Goal: Check status: Check status

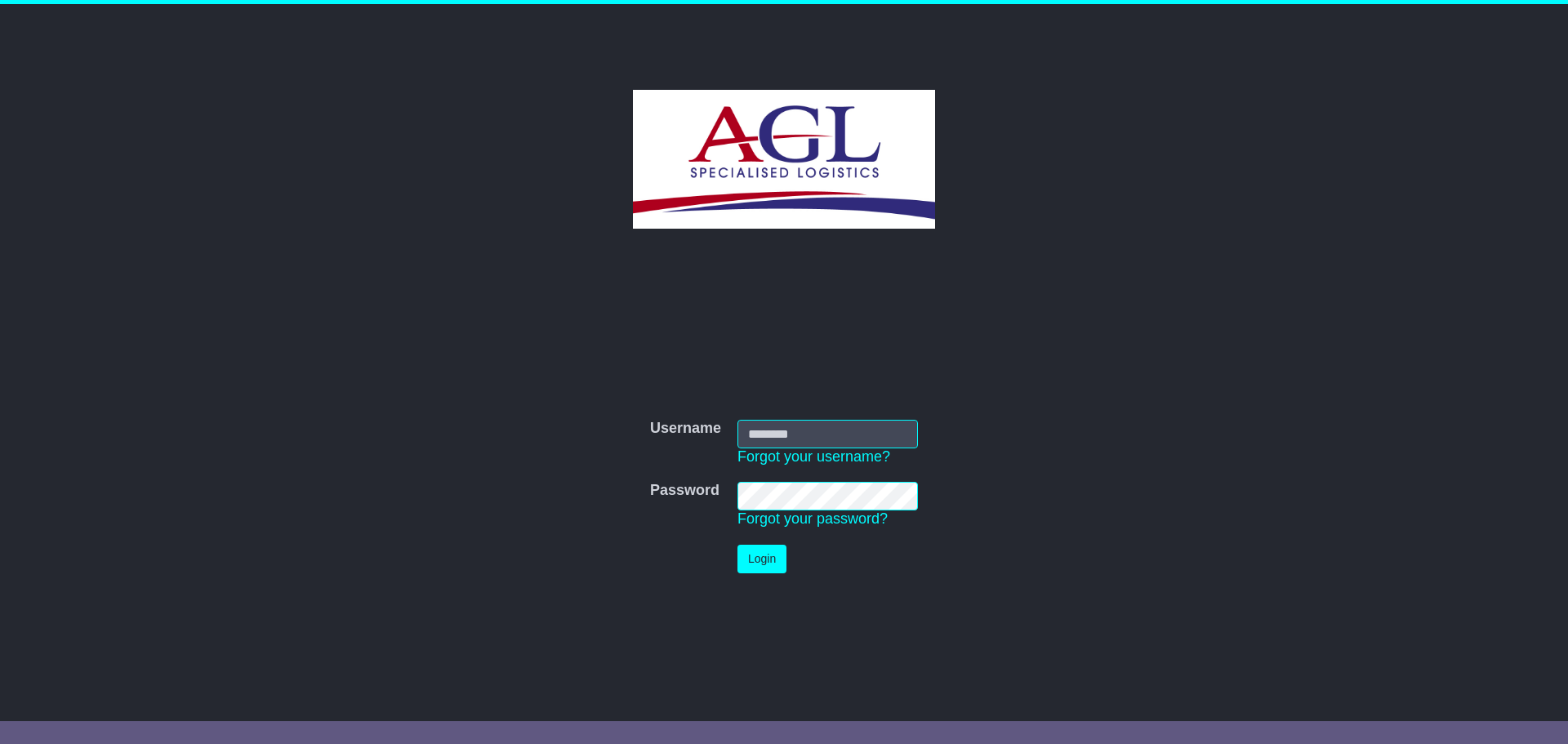
type input "***"
click at [756, 563] on button "Login" at bounding box center [762, 559] width 49 height 29
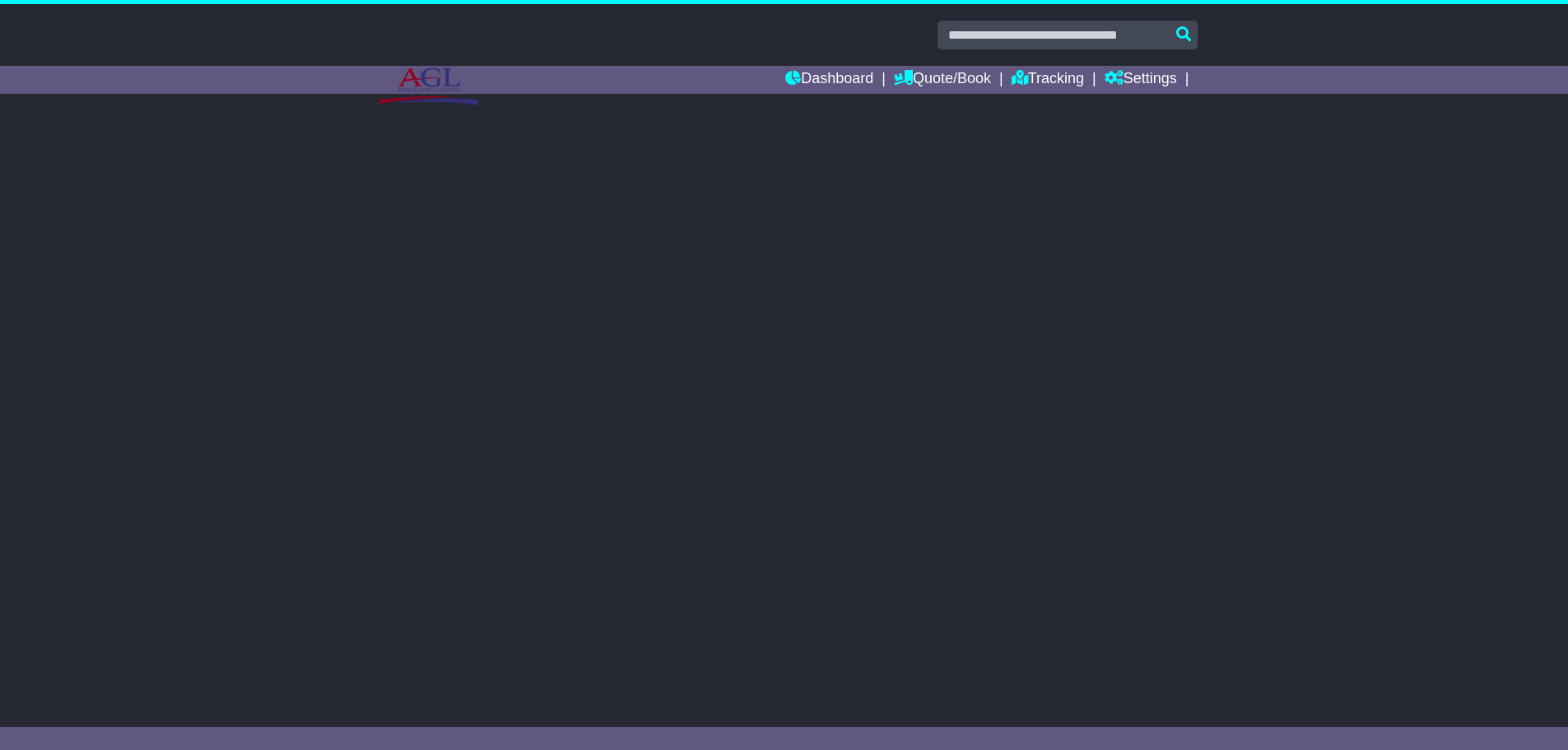
select select "**"
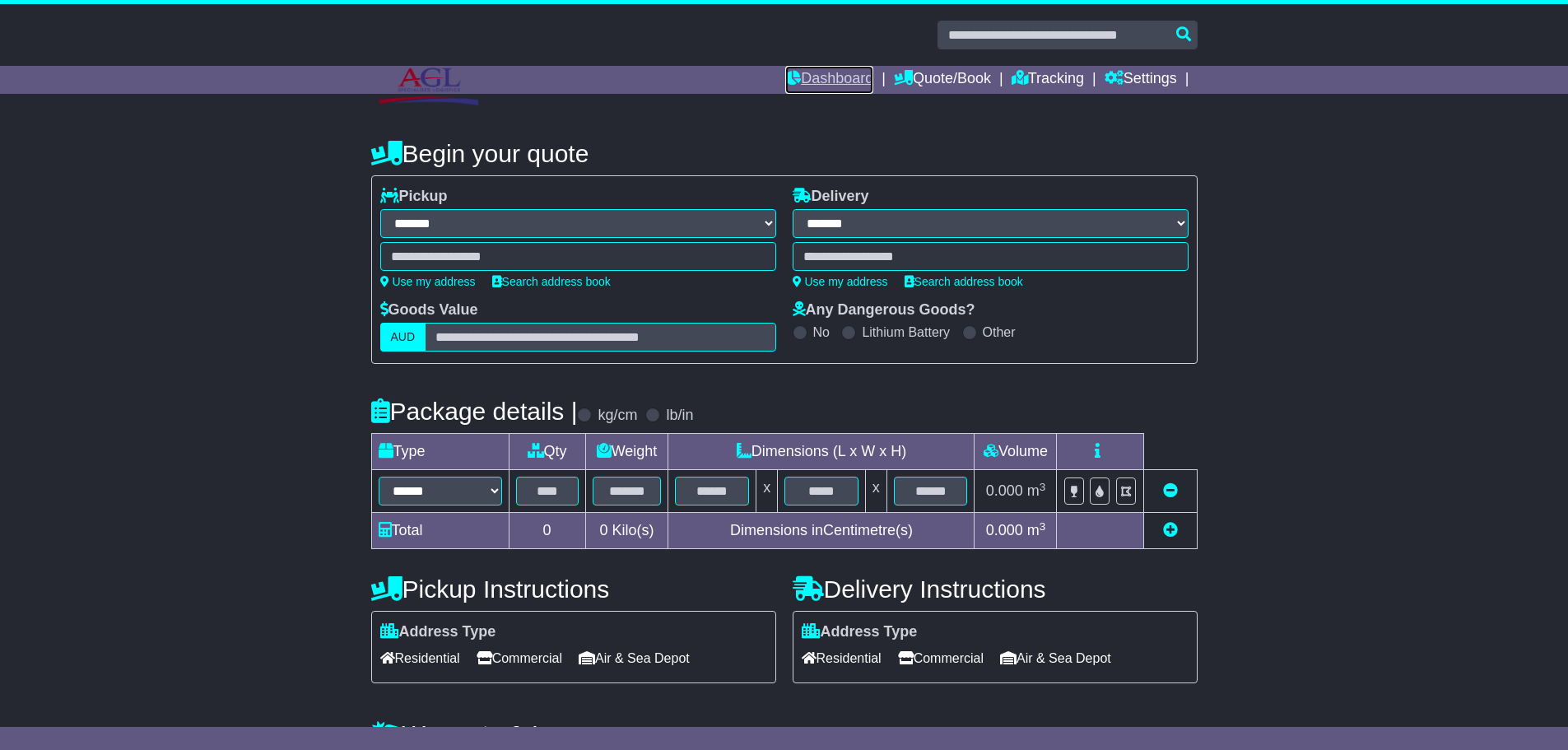
click at [817, 80] on link "Dashboard" at bounding box center [829, 79] width 88 height 28
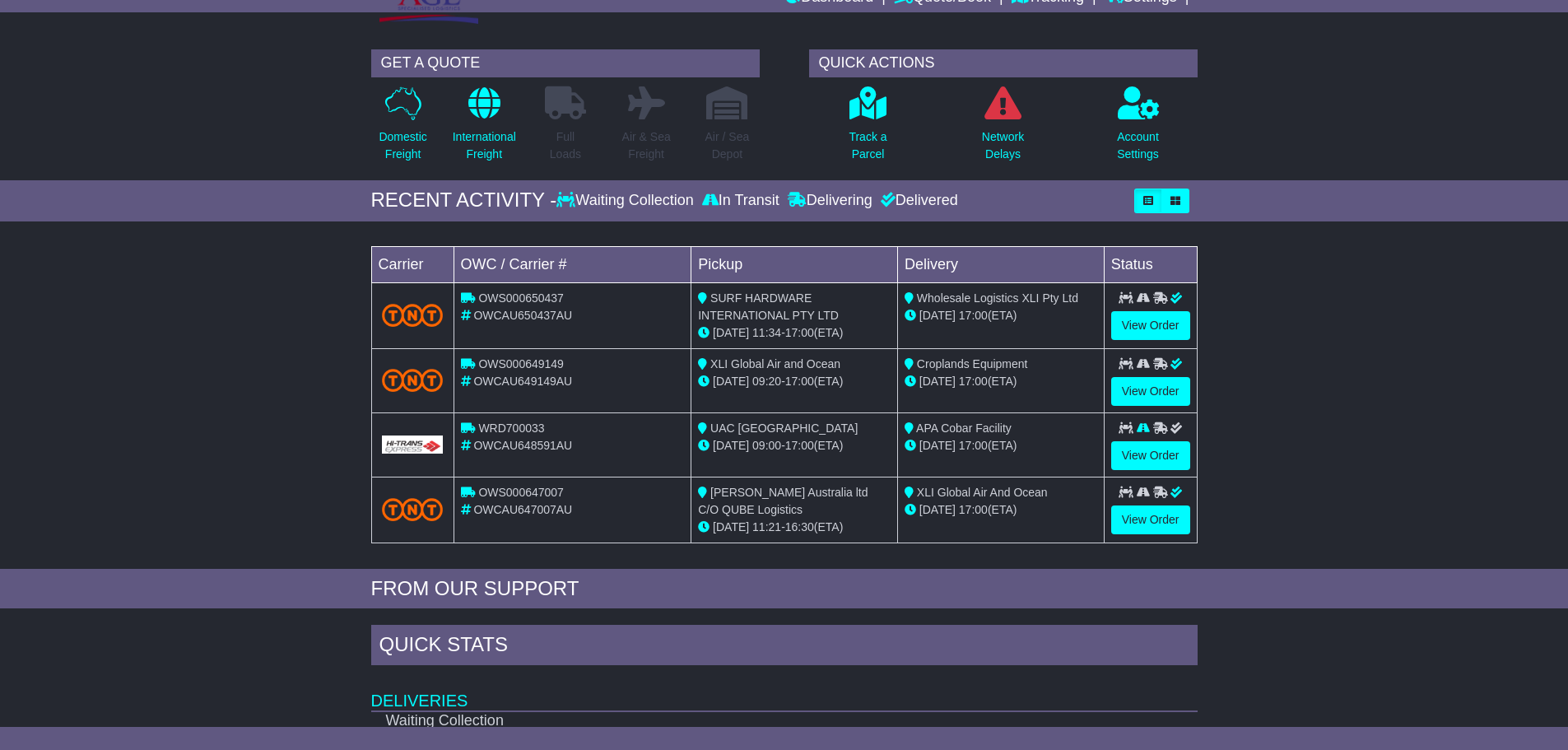
scroll to position [82, 0]
click at [1142, 453] on link "View Order" at bounding box center [1151, 454] width 79 height 29
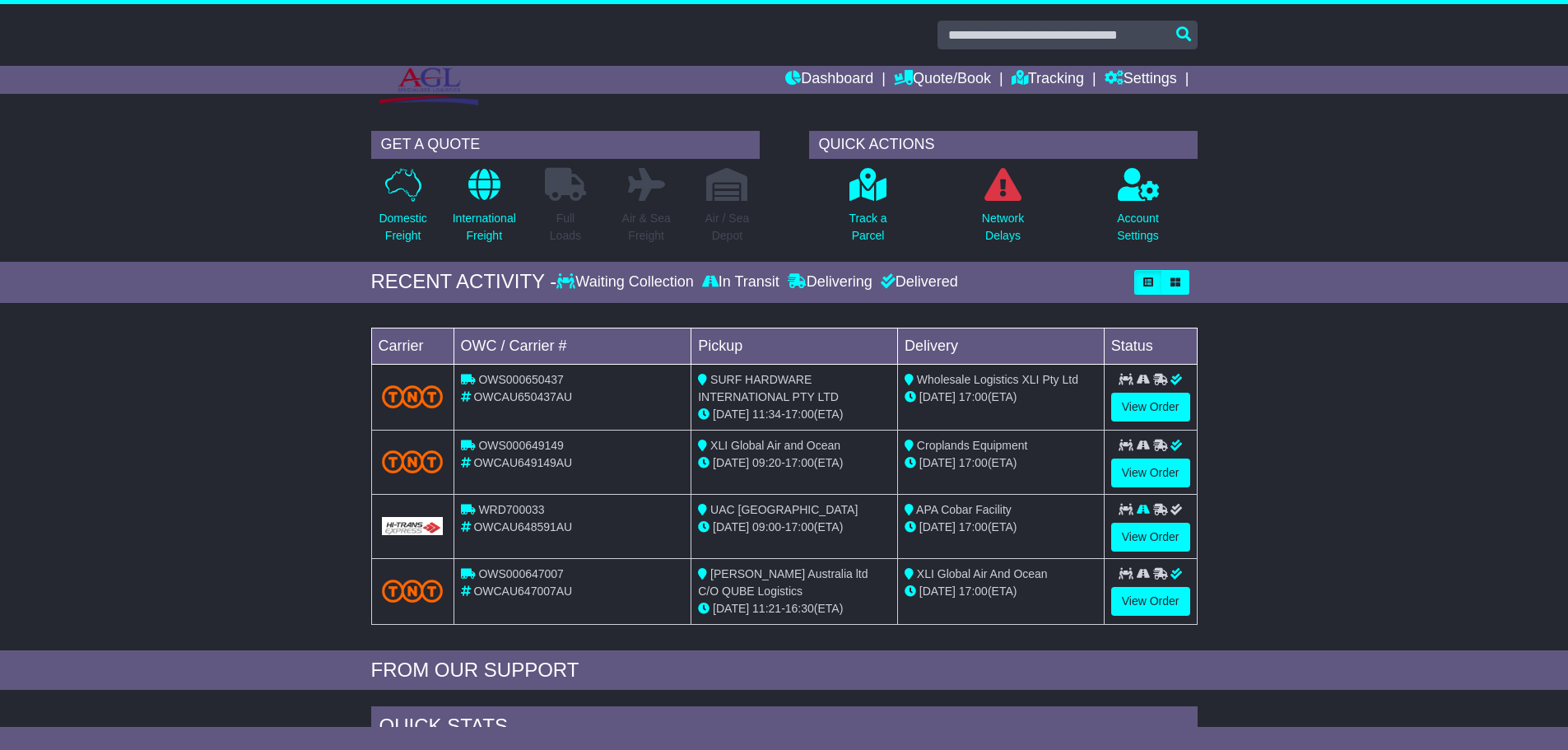
scroll to position [82, 0]
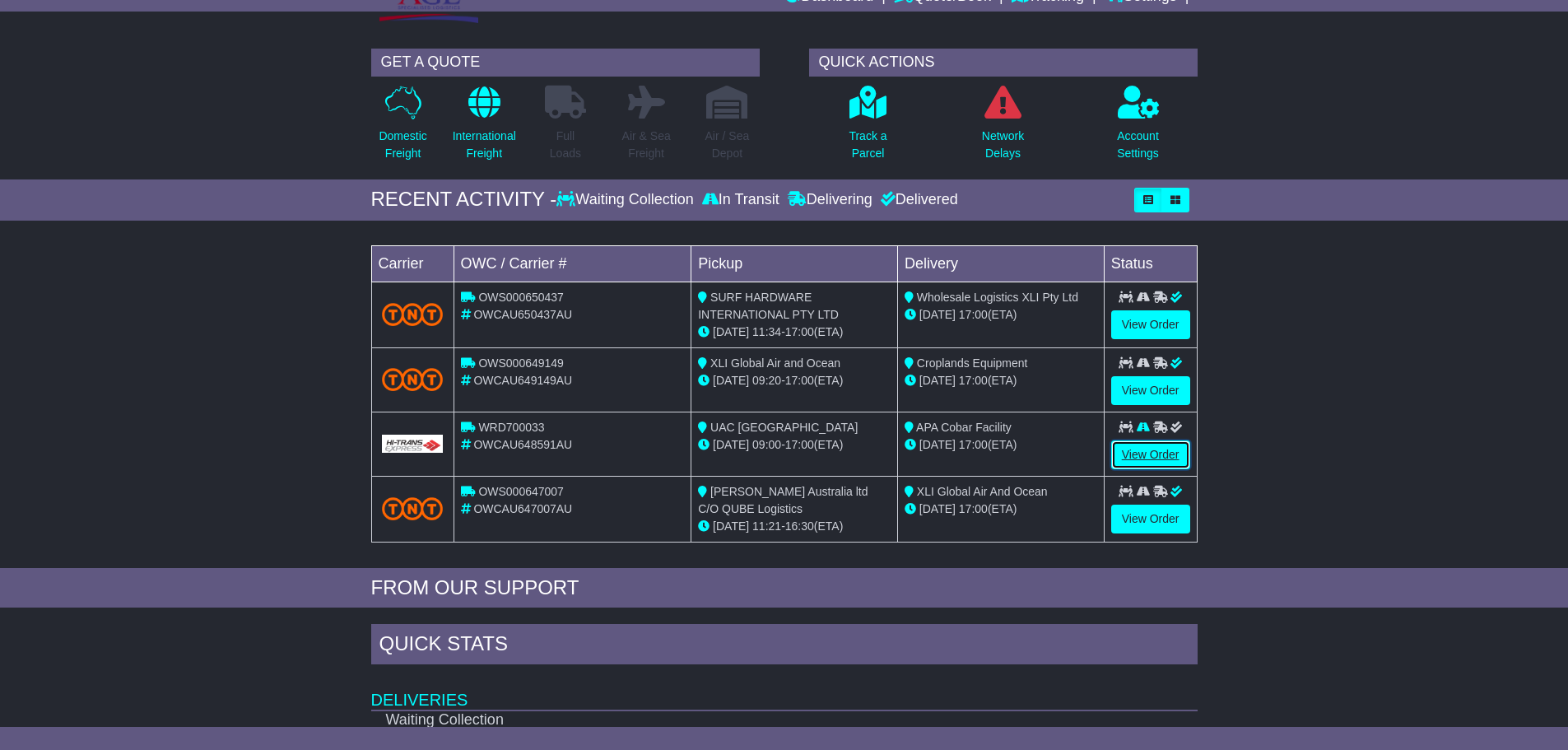
click at [1166, 454] on link "View Order" at bounding box center [1151, 454] width 79 height 29
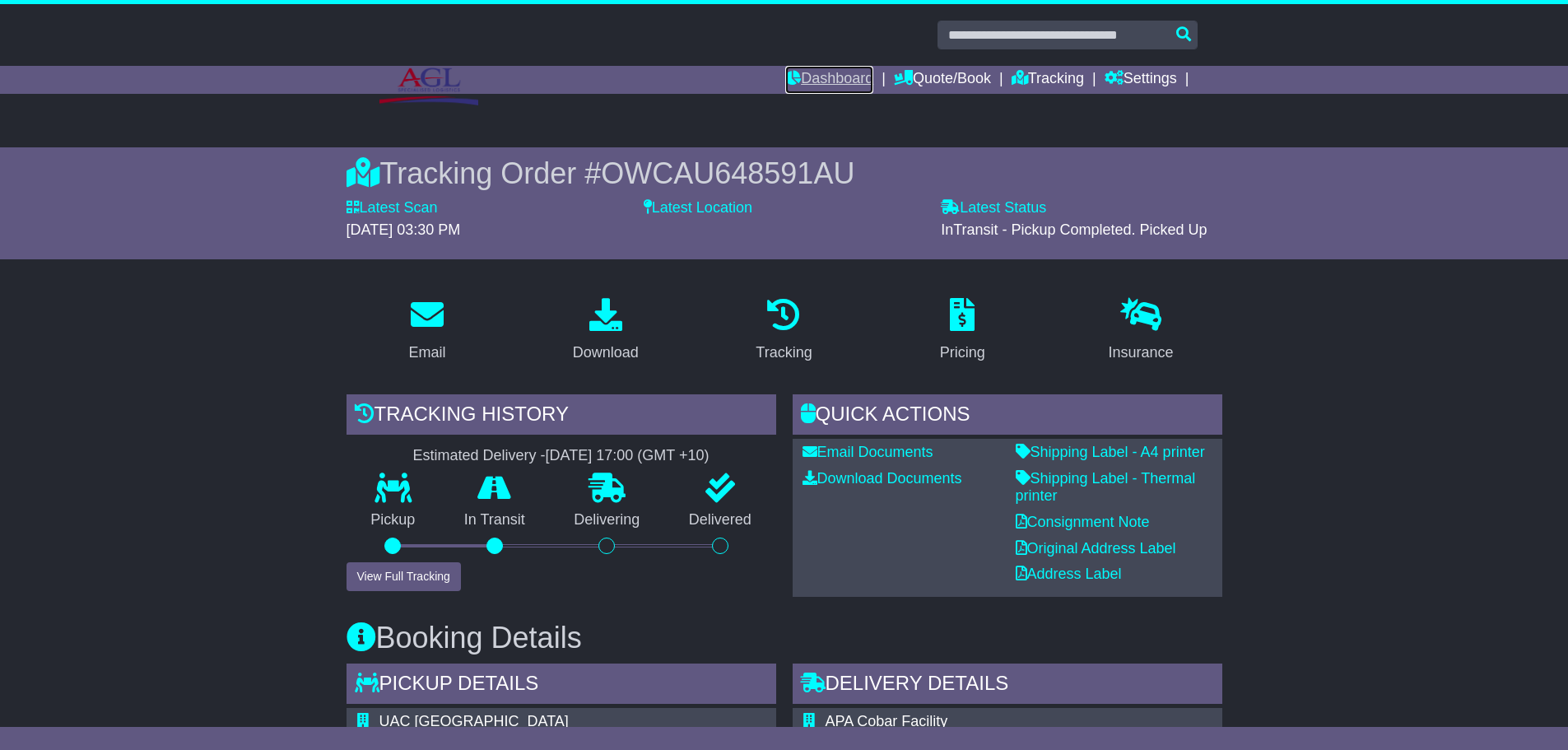
click at [832, 84] on link "Dashboard" at bounding box center [829, 79] width 88 height 28
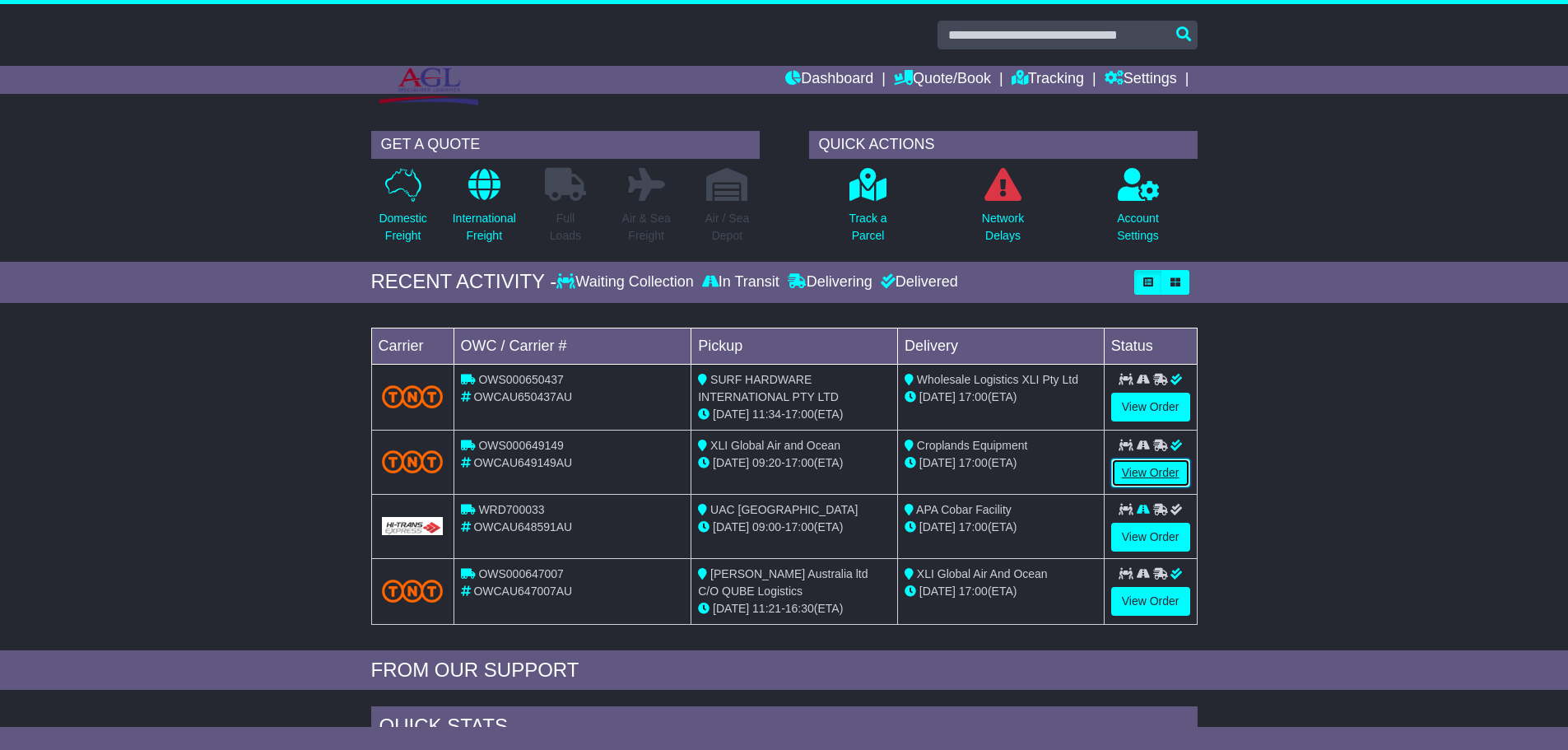
click at [1150, 466] on link "View Order" at bounding box center [1151, 473] width 79 height 29
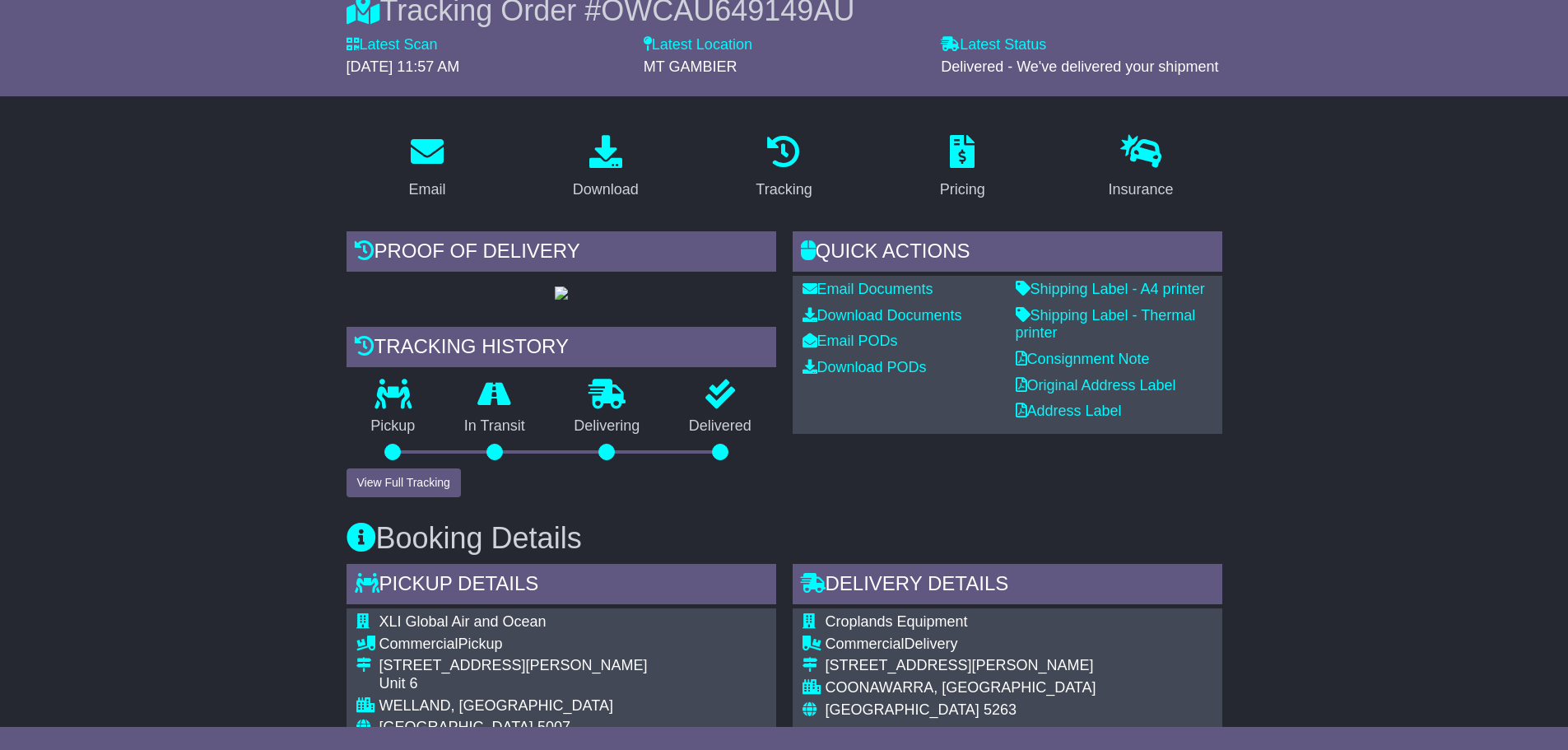
scroll to position [165, 0]
click at [414, 496] on button "View Full Tracking" at bounding box center [404, 481] width 115 height 29
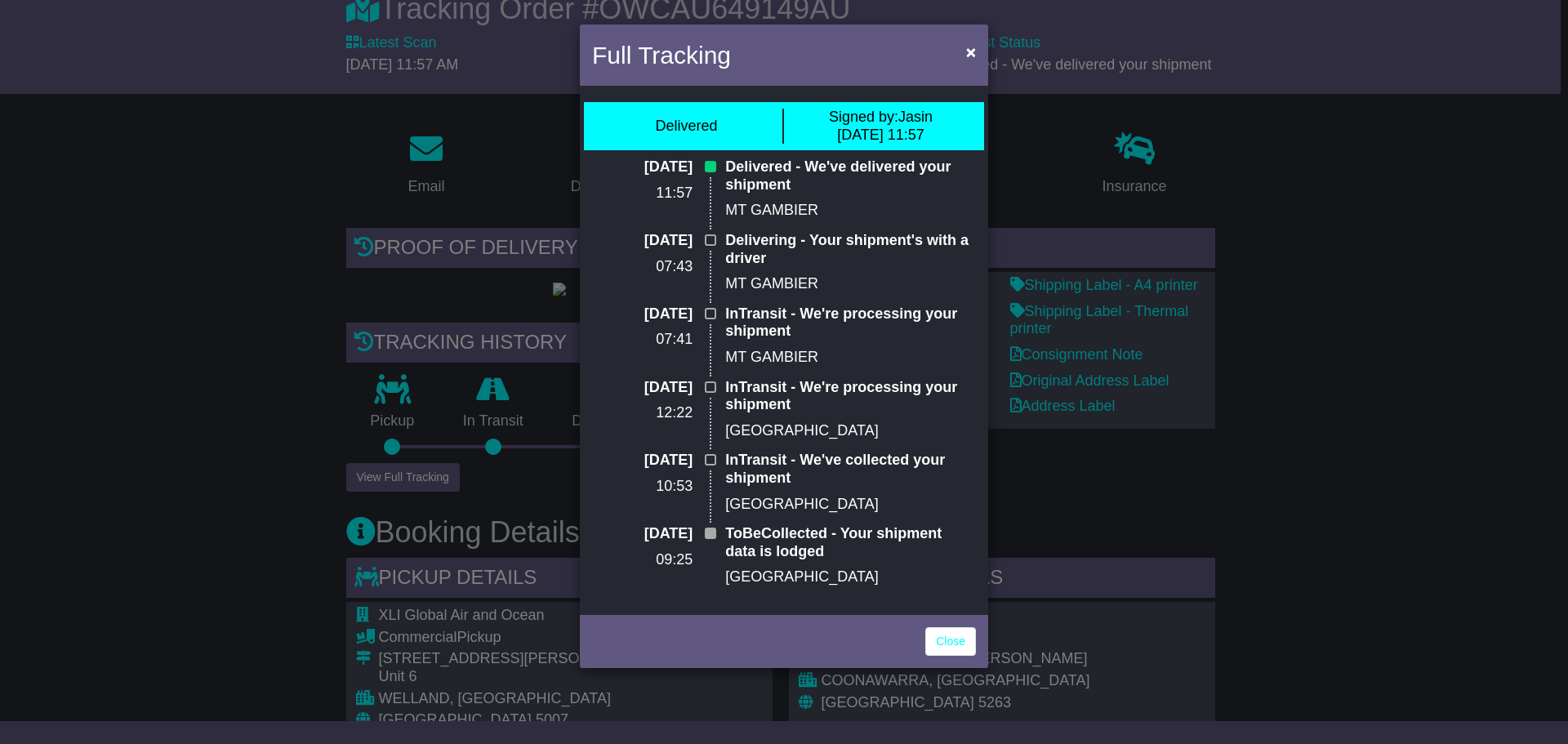
click at [1421, 346] on div "Full Tracking × Delivered Signed by: Jasin [DATE] 11:57 [DATE] 11:57 Delivered …" at bounding box center [784, 372] width 1568 height 744
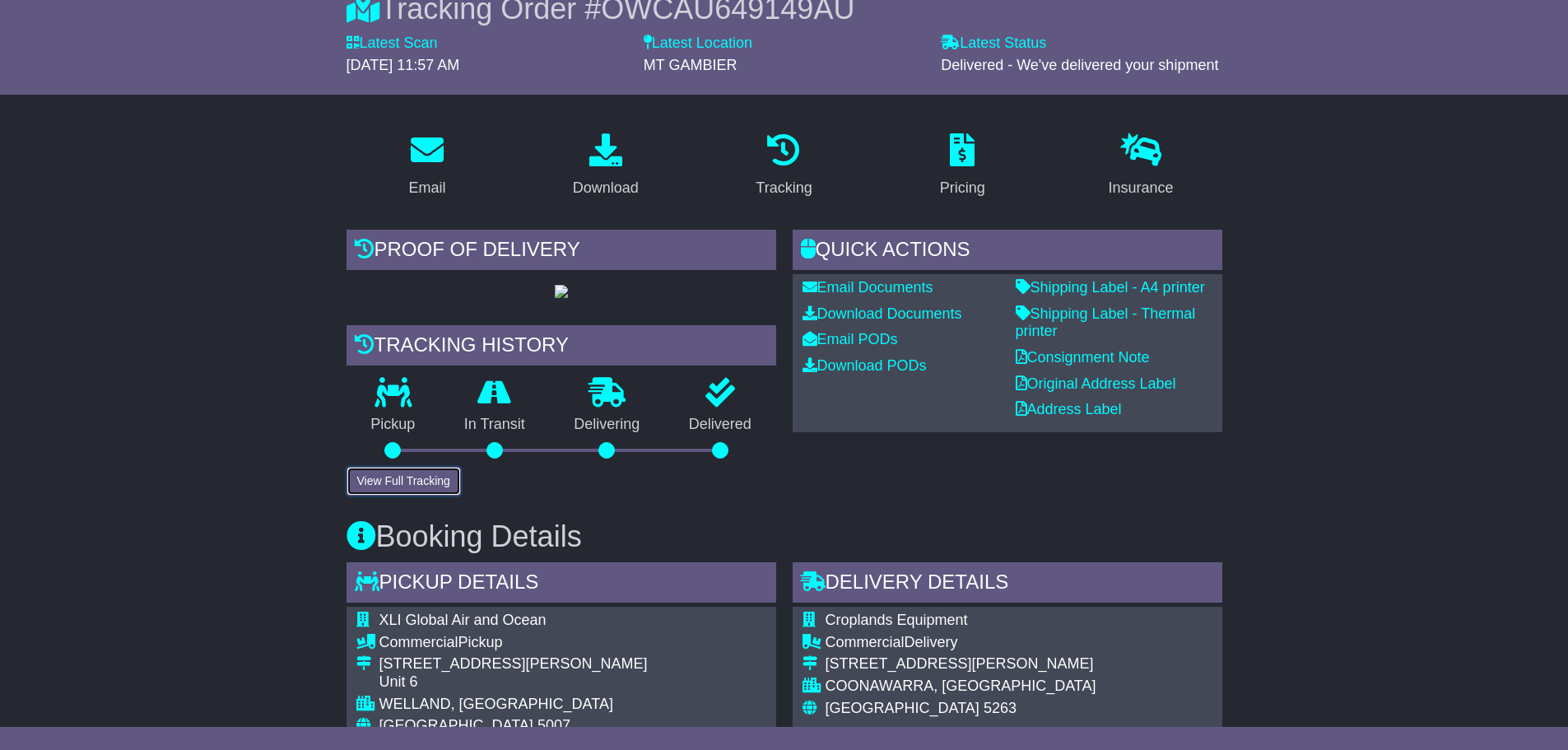
drag, startPoint x: 409, startPoint y: 537, endPoint x: 438, endPoint y: 542, distance: 29.4
click at [409, 496] on button "View Full Tracking" at bounding box center [404, 481] width 115 height 29
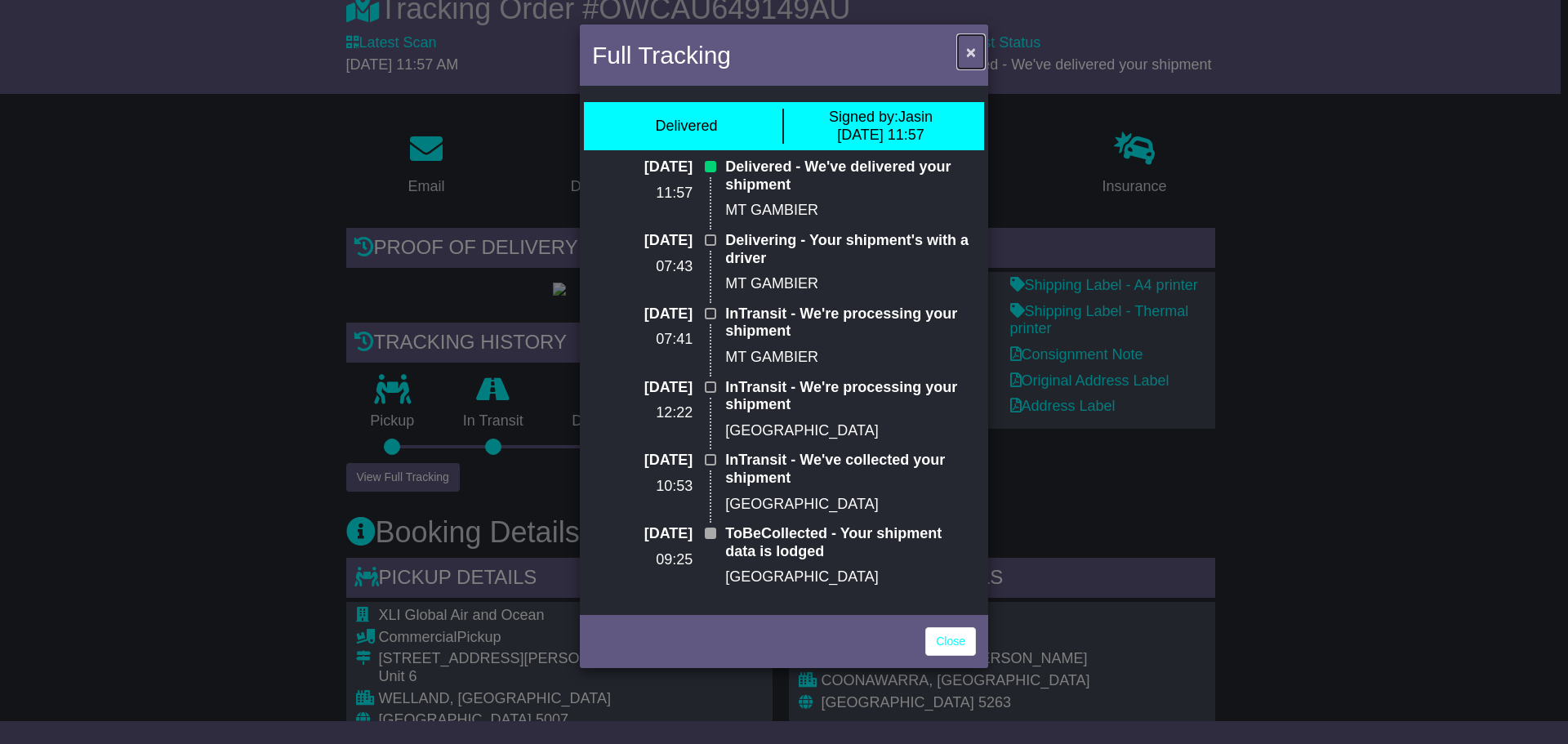
click at [974, 51] on span "×" at bounding box center [971, 52] width 10 height 19
